Goal: Task Accomplishment & Management: Use online tool/utility

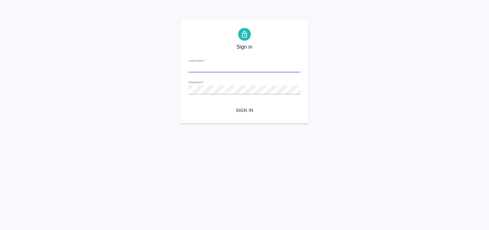
type input "[EMAIL_ADDRESS][DOMAIN_NAME]"
click at [243, 114] on span "Sign in" at bounding box center [244, 111] width 102 height 8
type input "[EMAIL_ADDRESS][DOMAIN_NAME]"
click at [235, 108] on span "Sign in" at bounding box center [244, 111] width 102 height 8
type input "[EMAIL_ADDRESS][DOMAIN_NAME]"
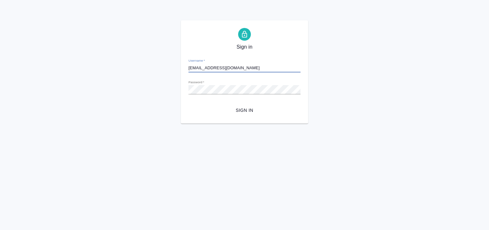
click at [253, 110] on span "Sign in" at bounding box center [244, 111] width 102 height 8
type input "[EMAIL_ADDRESS][DOMAIN_NAME]"
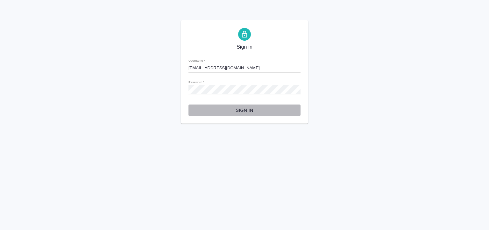
click at [258, 112] on span "Sign in" at bounding box center [244, 111] width 102 height 8
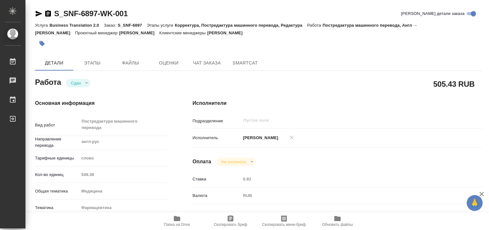
type textarea "x"
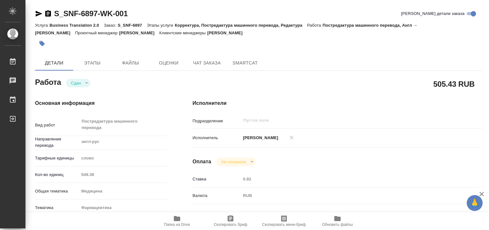
type textarea "x"
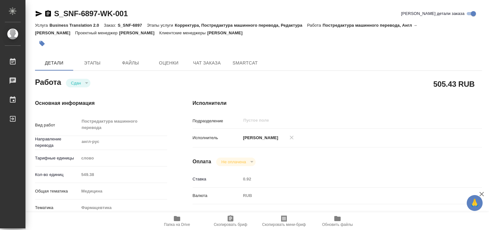
type textarea "x"
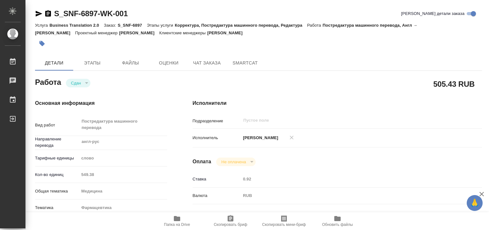
type textarea "x"
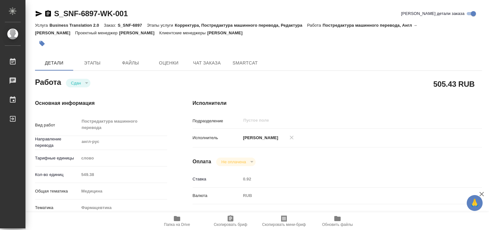
click at [77, 173] on div "Кол-во единиц 549.38" at bounding box center [101, 174] width 132 height 11
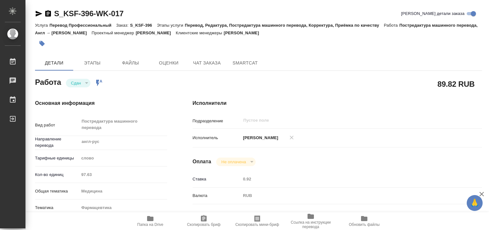
type textarea "x"
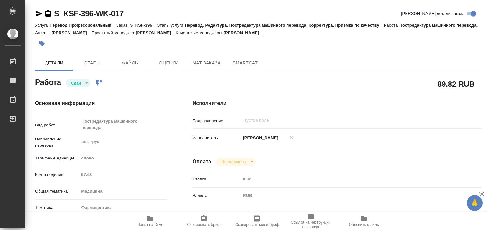
type textarea "x"
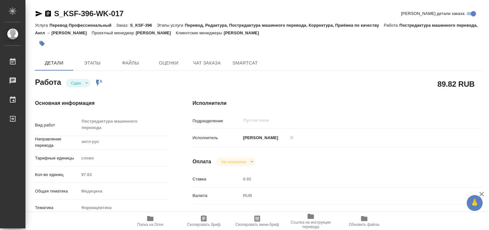
type textarea "x"
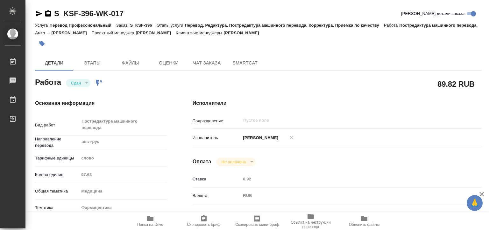
click at [77, 173] on div "Кол-во единиц 97.63" at bounding box center [101, 174] width 132 height 11
type textarea "x"
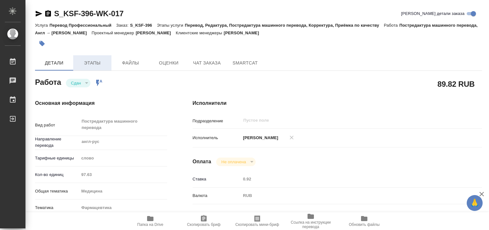
type textarea "x"
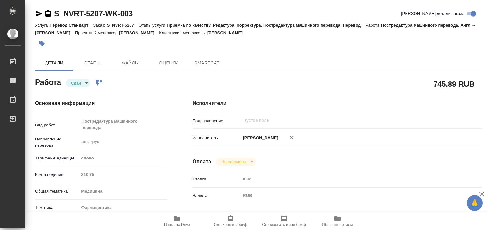
type textarea "x"
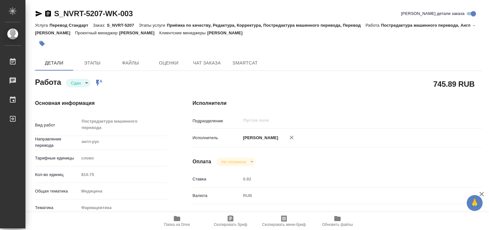
type textarea "x"
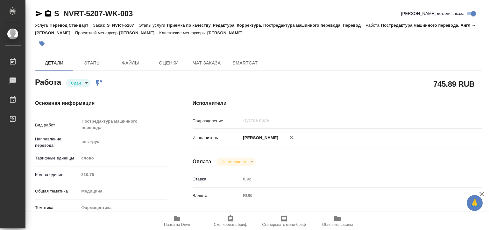
type textarea "x"
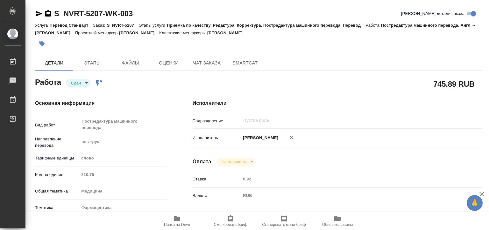
type textarea "x"
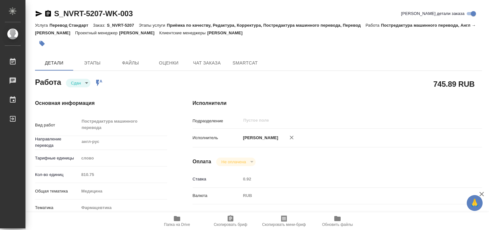
type textarea "x"
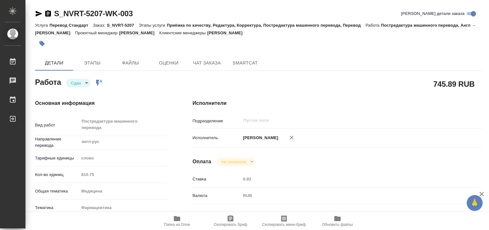
type textarea "x"
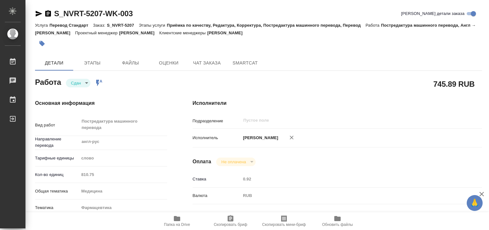
type textarea "x"
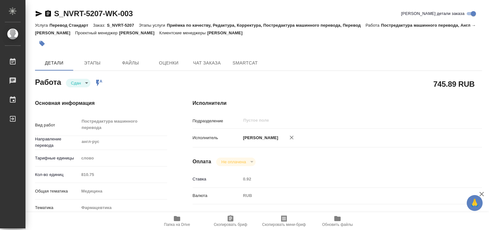
type textarea "x"
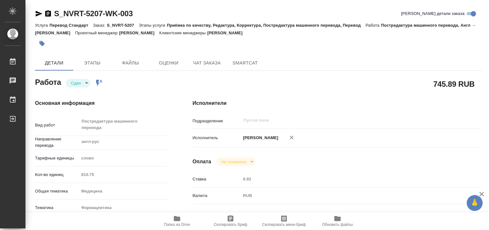
type textarea "x"
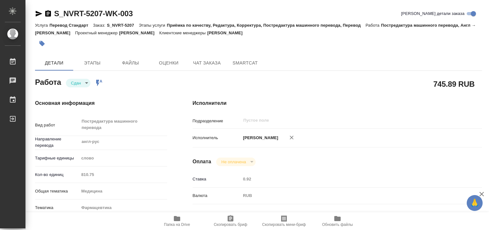
type textarea "x"
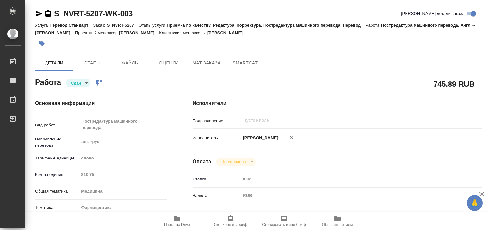
type textarea "x"
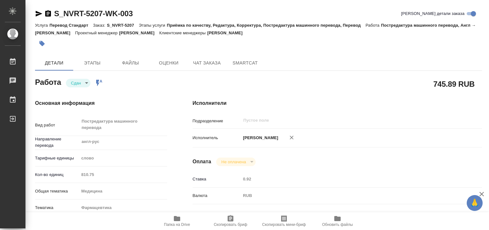
type textarea "x"
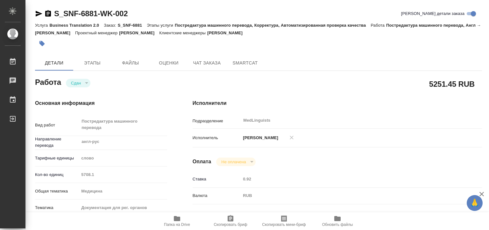
type textarea "x"
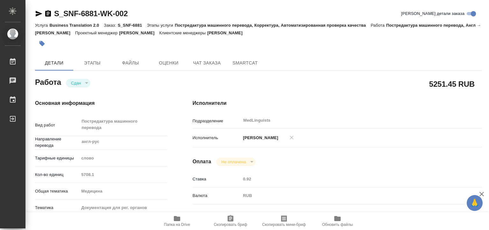
type textarea "x"
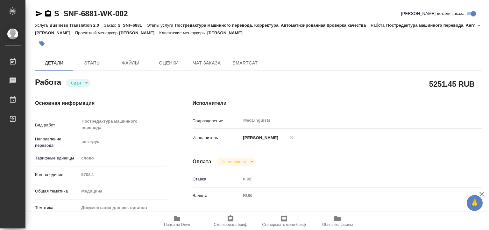
type textarea "x"
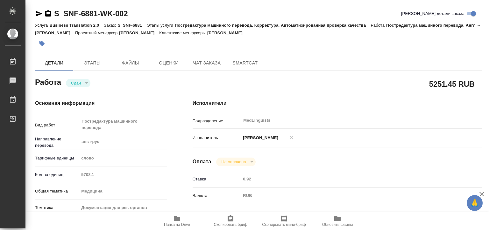
type textarea "x"
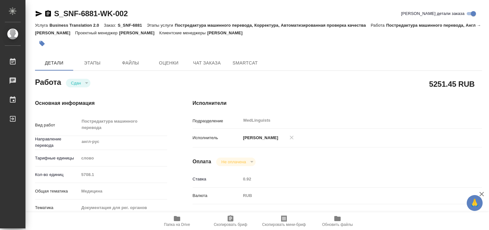
type textarea "x"
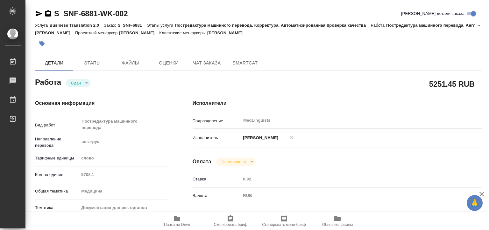
type textarea "x"
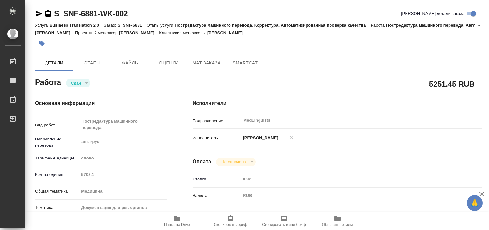
type textarea "x"
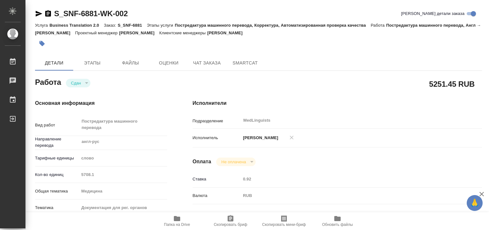
type textarea "x"
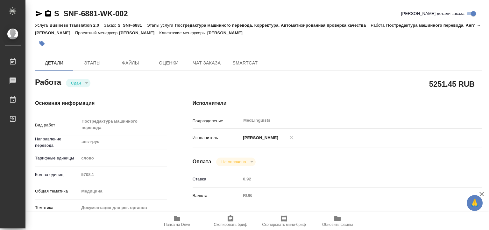
type textarea "x"
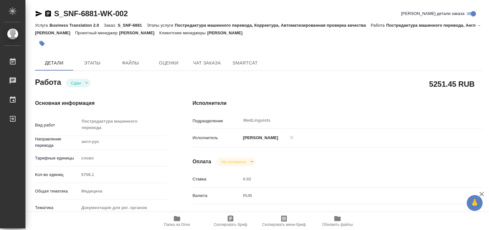
click at [75, 175] on div "Кол-во единиц 5708.1" at bounding box center [101, 174] width 132 height 11
type textarea "x"
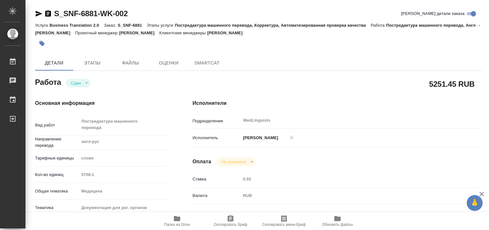
type textarea "x"
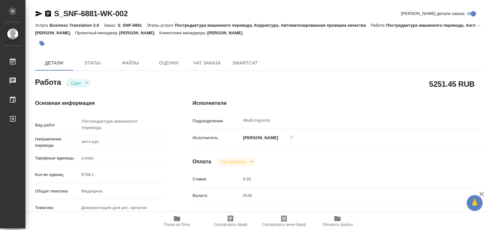
type textarea "x"
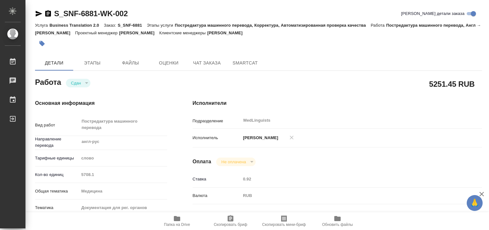
type textarea "x"
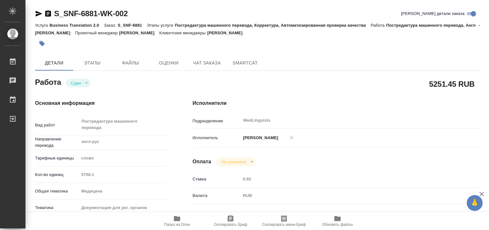
type textarea "x"
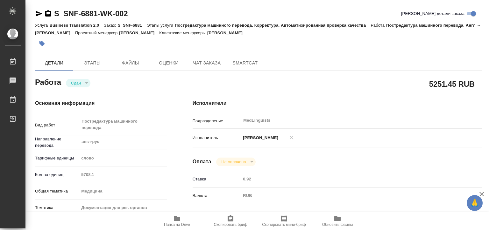
type textarea "x"
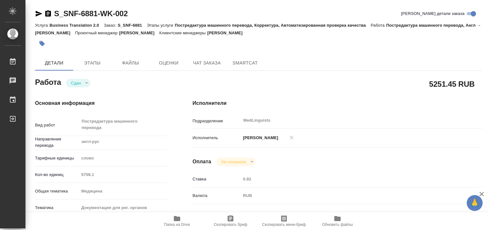
type textarea "x"
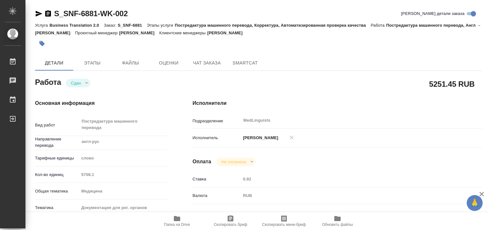
type textarea "x"
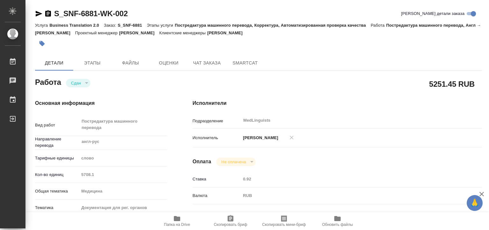
type textarea "x"
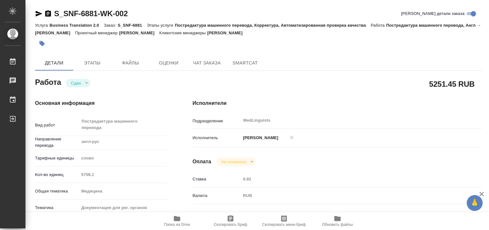
type textarea "x"
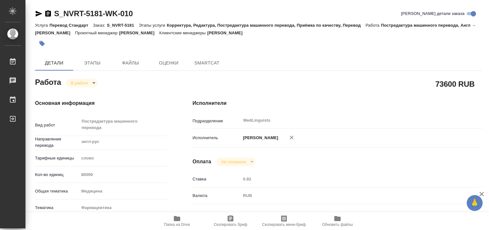
type textarea "x"
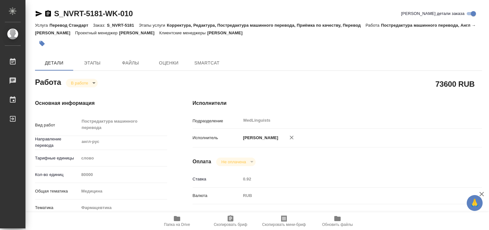
type textarea "x"
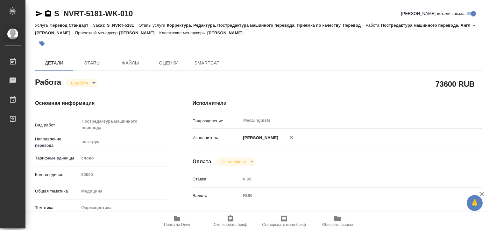
type textarea "x"
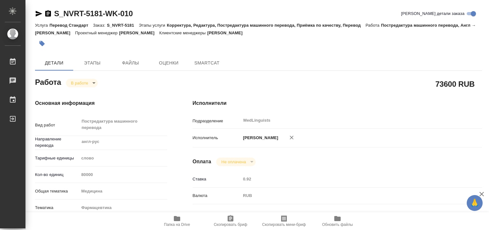
type textarea "x"
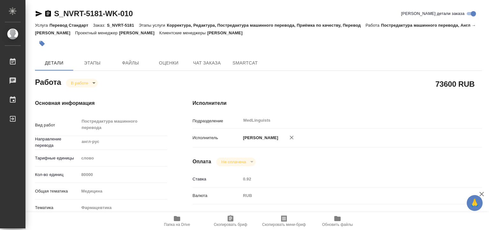
type textarea "x"
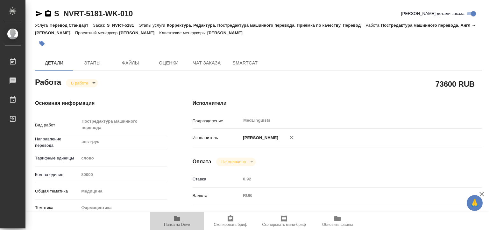
click at [177, 223] on span "Папка на Drive" at bounding box center [177, 225] width 26 height 4
type textarea "x"
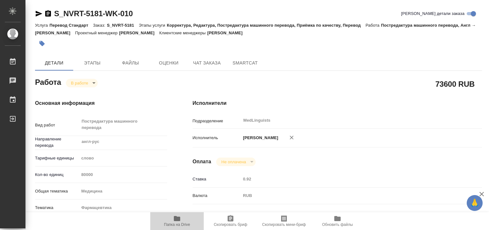
type textarea "x"
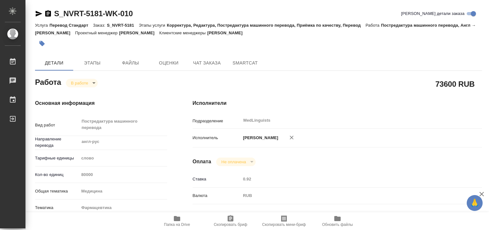
type textarea "x"
